Goal: Find specific fact: Find specific fact

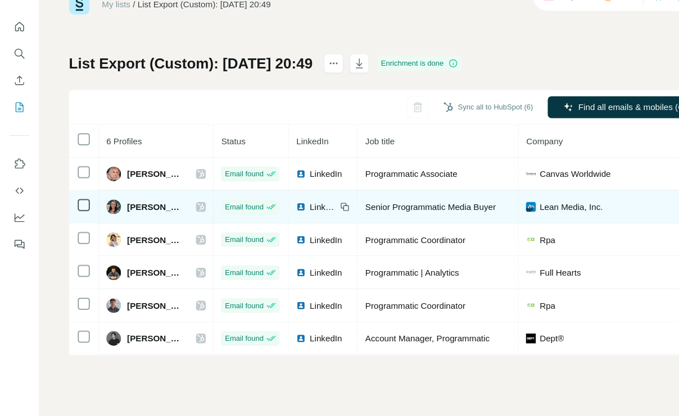
click at [188, 223] on icon at bounding box center [185, 223] width 7 height 9
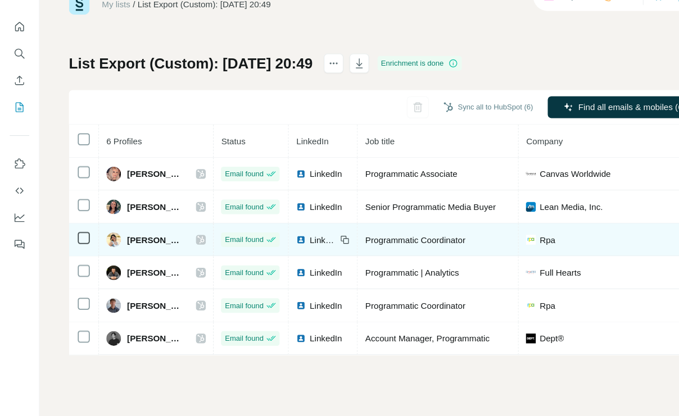
click at [188, 250] on icon at bounding box center [185, 254] width 7 height 9
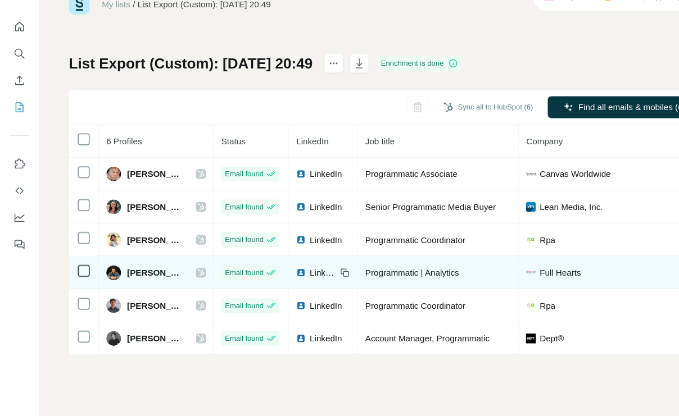
click at [188, 284] on icon at bounding box center [185, 284] width 7 height 9
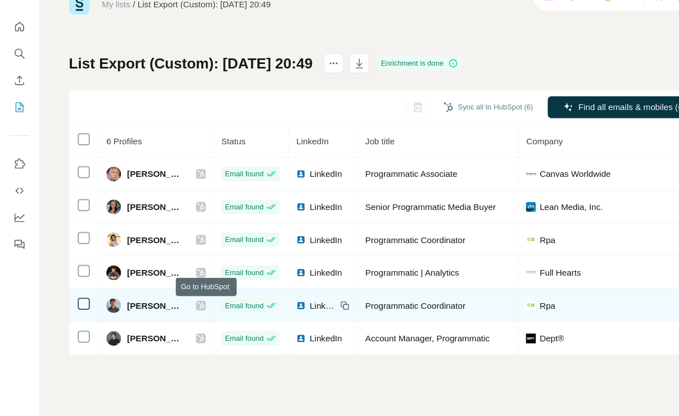
click at [188, 313] on icon at bounding box center [185, 314] width 7 height 9
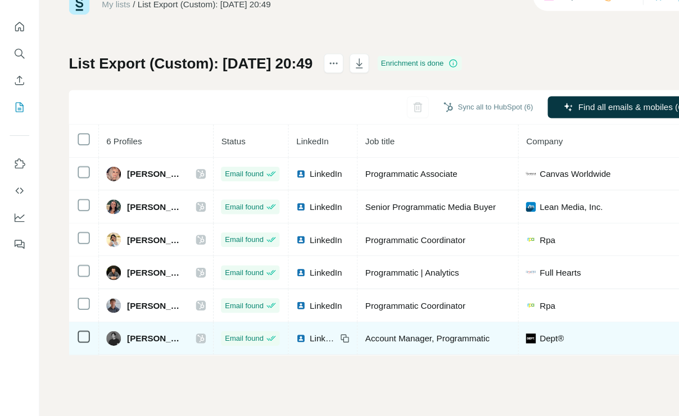
click at [188, 343] on icon at bounding box center [185, 345] width 6 height 7
click at [188, 343] on icon at bounding box center [185, 345] width 7 height 9
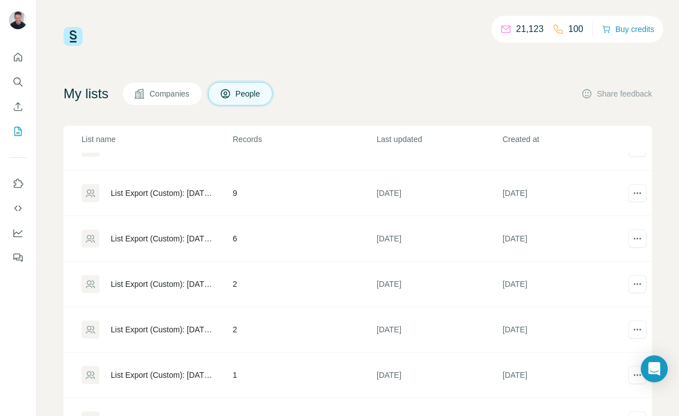
scroll to position [179, 0]
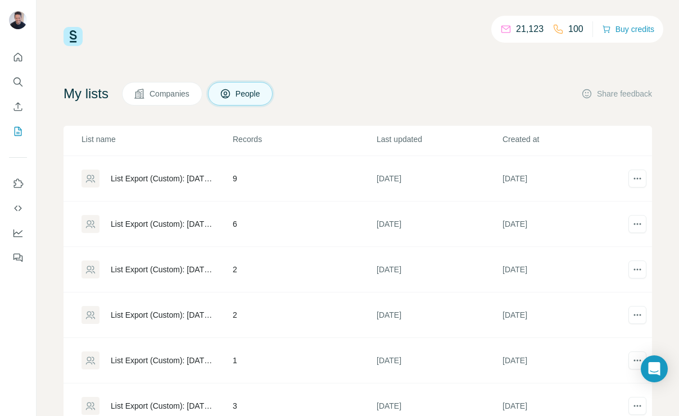
click at [185, 267] on div "List Export (Custom): [DATE] 20:48" at bounding box center [162, 269] width 103 height 11
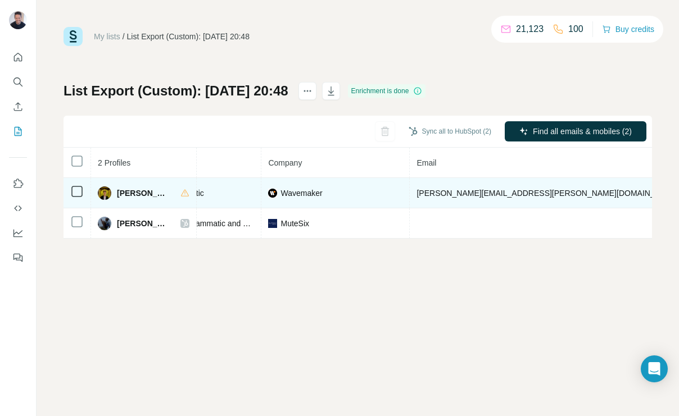
scroll to position [0, 233]
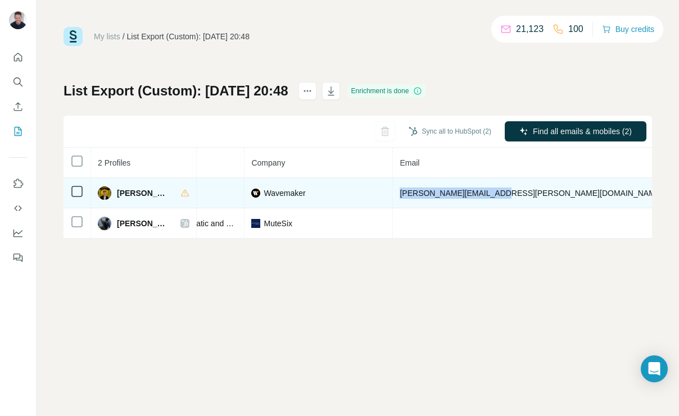
drag, startPoint x: 485, startPoint y: 193, endPoint x: 378, endPoint y: 191, distance: 106.8
click at [393, 191] on td "[PERSON_NAME][EMAIL_ADDRESS][PERSON_NAME][DOMAIN_NAME]" at bounding box center [531, 193] width 277 height 30
copy span "[PERSON_NAME][EMAIL_ADDRESS][PERSON_NAME][DOMAIN_NAME]"
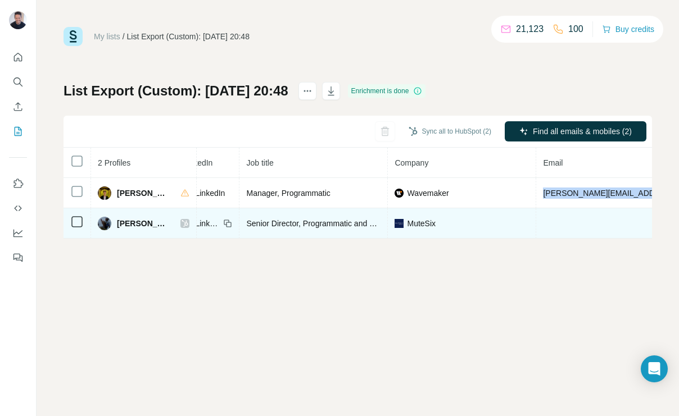
scroll to position [0, 37]
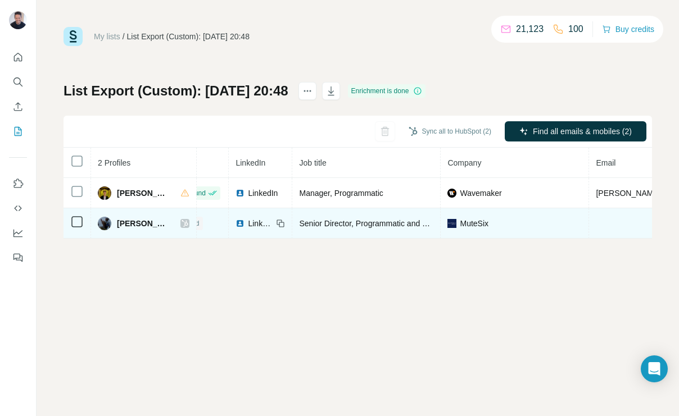
click at [182, 221] on icon at bounding box center [185, 223] width 6 height 7
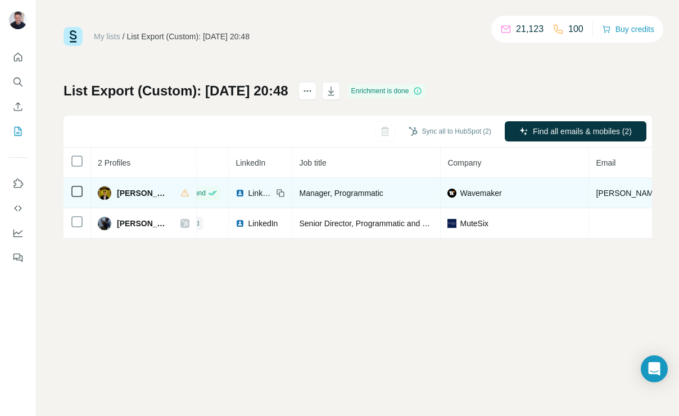
click at [235, 193] on img at bounding box center [239, 193] width 9 height 9
